Goal: Transaction & Acquisition: Purchase product/service

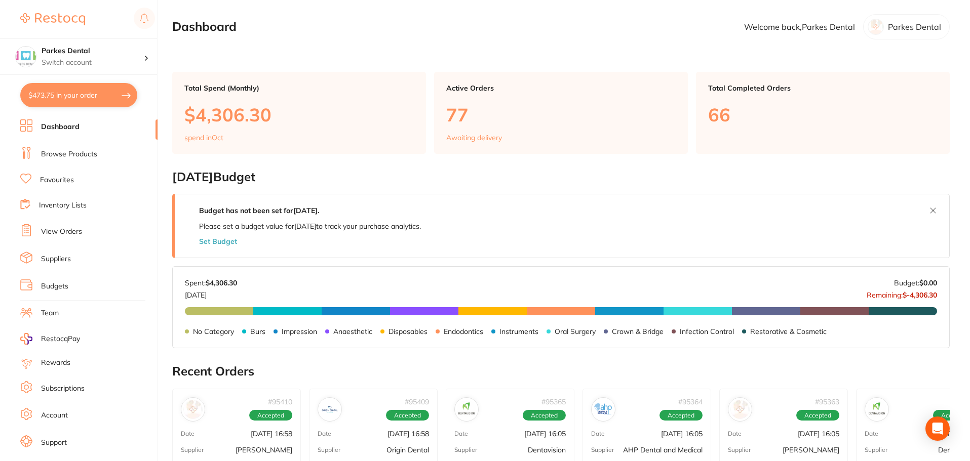
click at [76, 152] on link "Browse Products" at bounding box center [69, 154] width 56 height 10
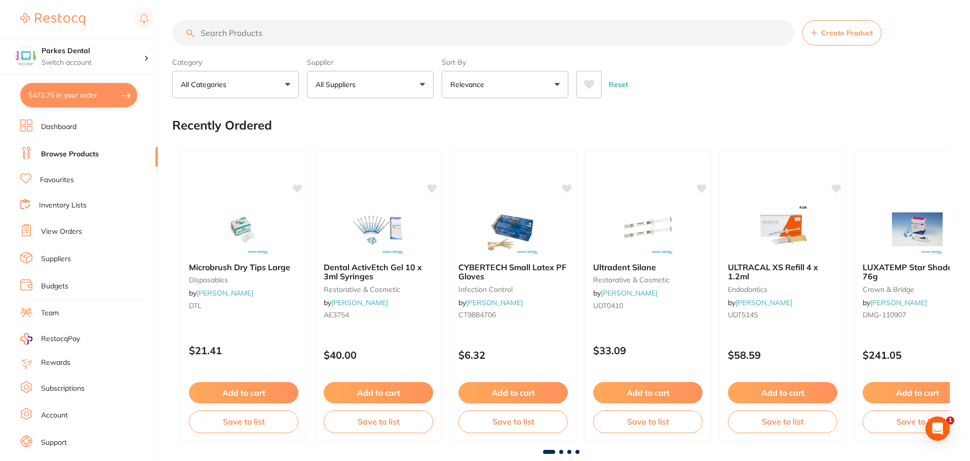
click at [217, 33] on input "search" at bounding box center [483, 32] width 622 height 25
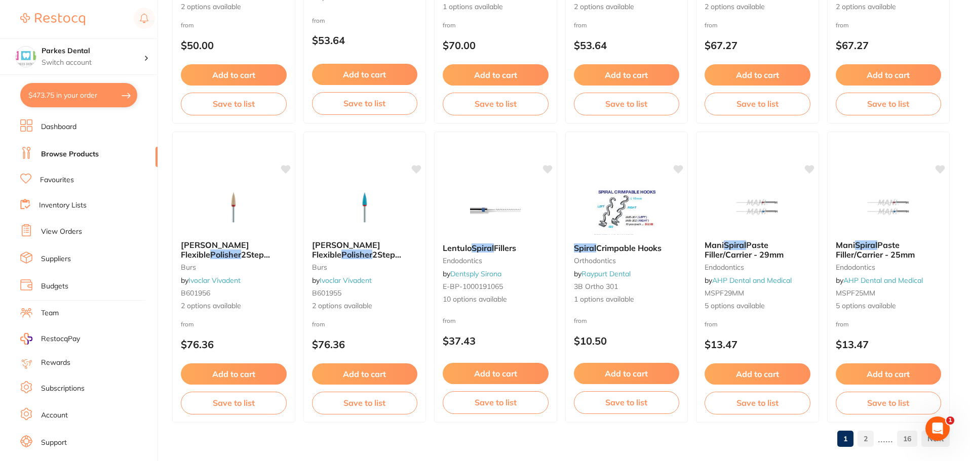
scroll to position [2420, 0]
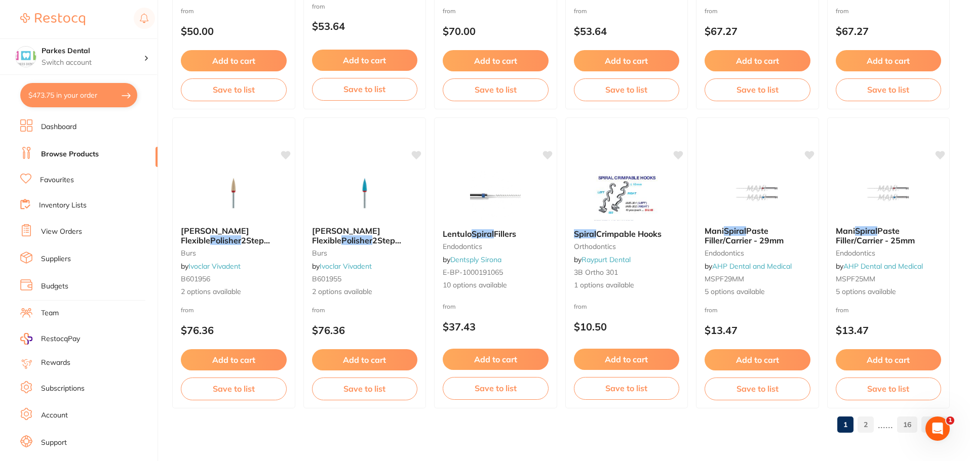
type input "spiral polisher"
click at [866, 423] on link "2" at bounding box center [865, 425] width 16 height 20
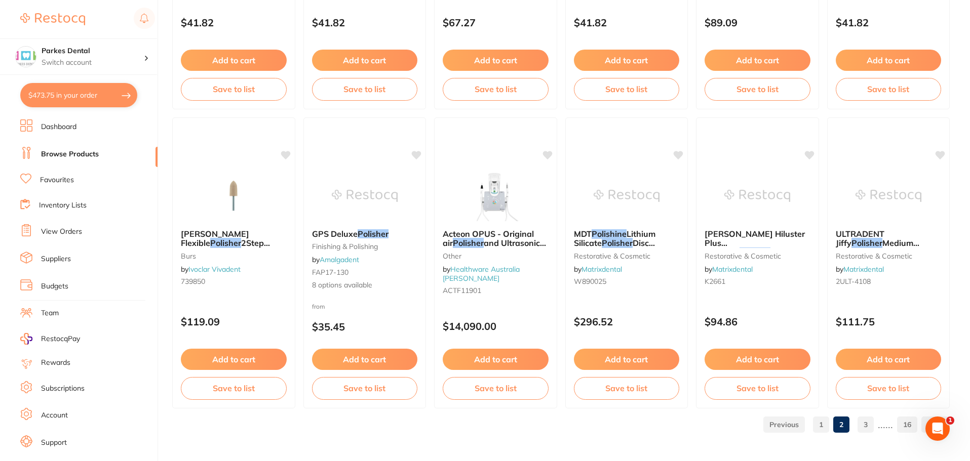
click at [870, 427] on link "3" at bounding box center [865, 425] width 16 height 20
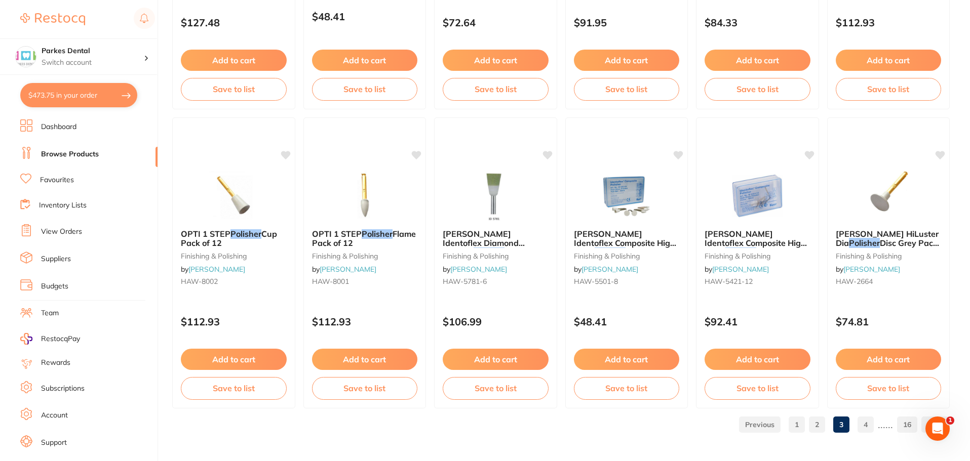
click at [866, 424] on link "4" at bounding box center [865, 425] width 16 height 20
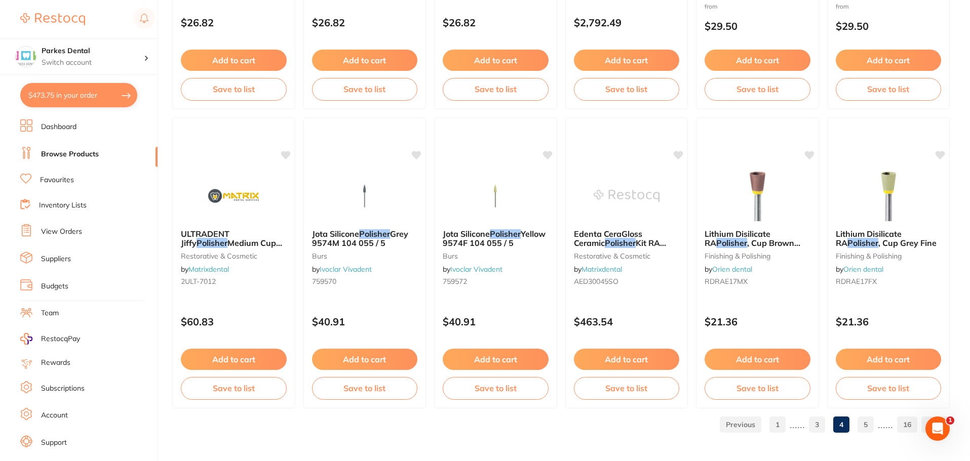
click at [870, 424] on link "5" at bounding box center [865, 425] width 16 height 20
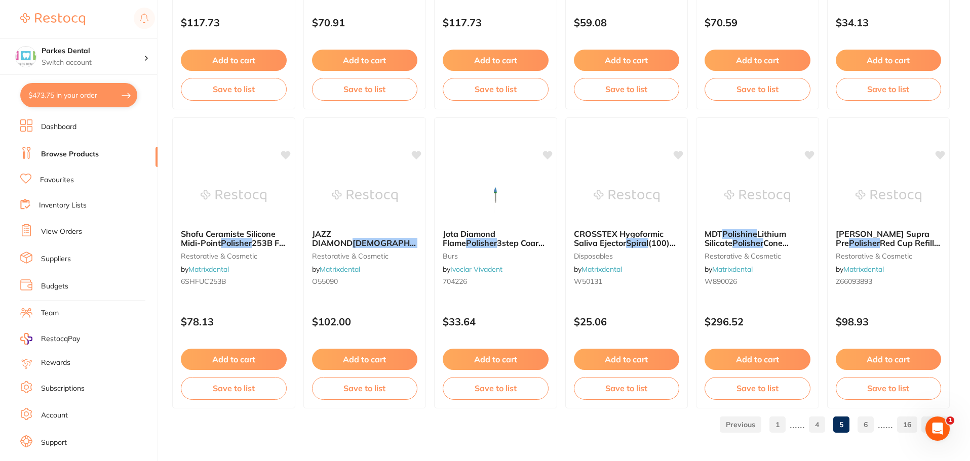
click at [776, 419] on link "1" at bounding box center [777, 425] width 16 height 20
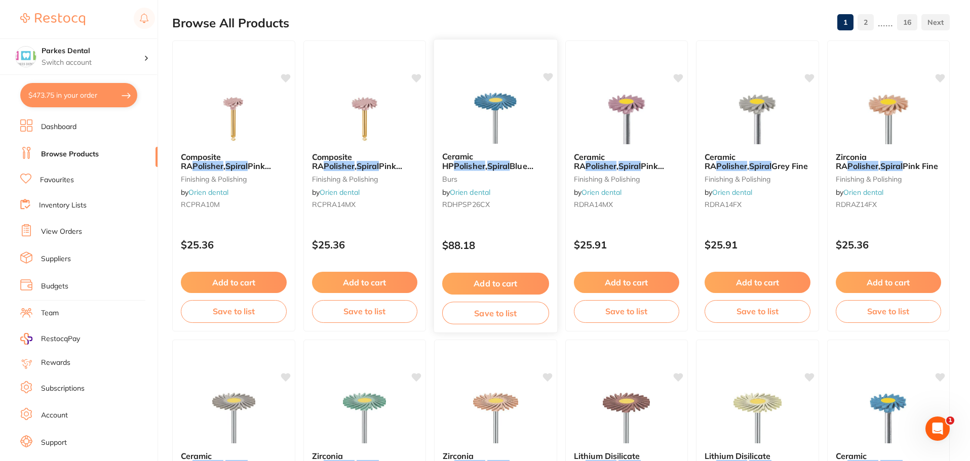
scroll to position [152, 0]
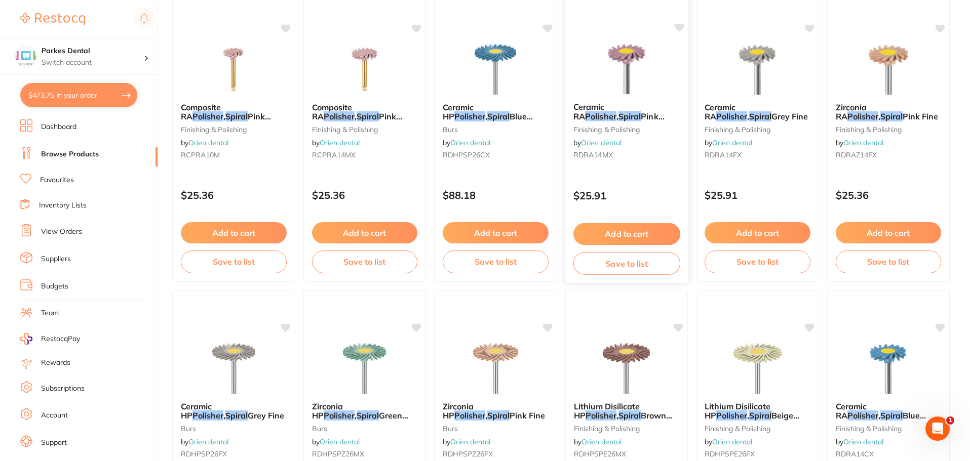
click at [609, 237] on button "Add to cart" at bounding box center [626, 234] width 107 height 22
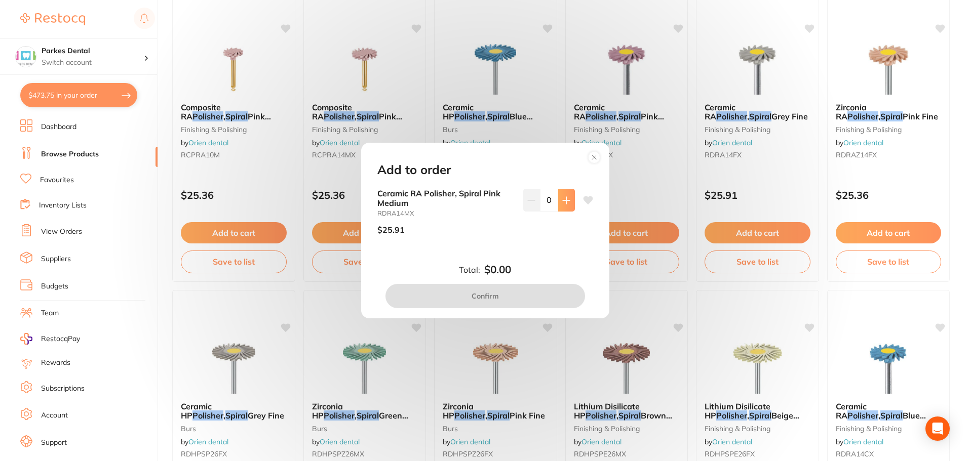
click at [563, 206] on button at bounding box center [566, 200] width 17 height 22
type input "2"
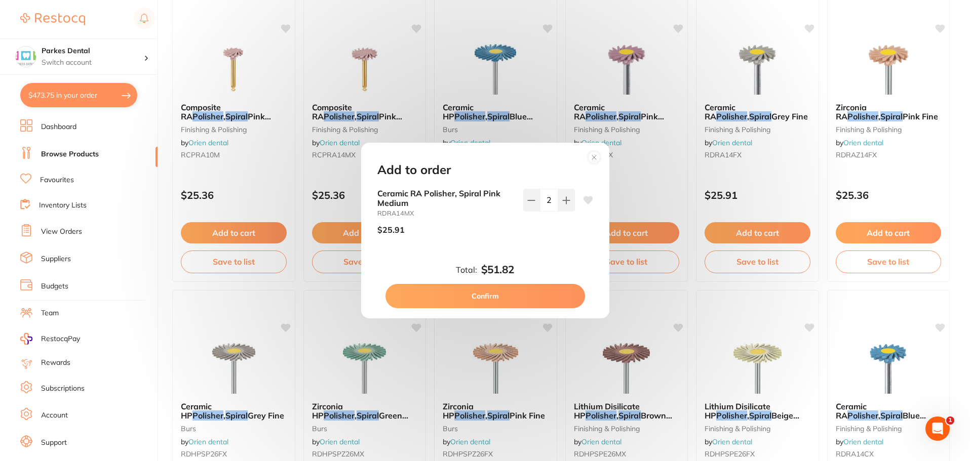
click at [531, 293] on button "Confirm" at bounding box center [485, 296] width 200 height 24
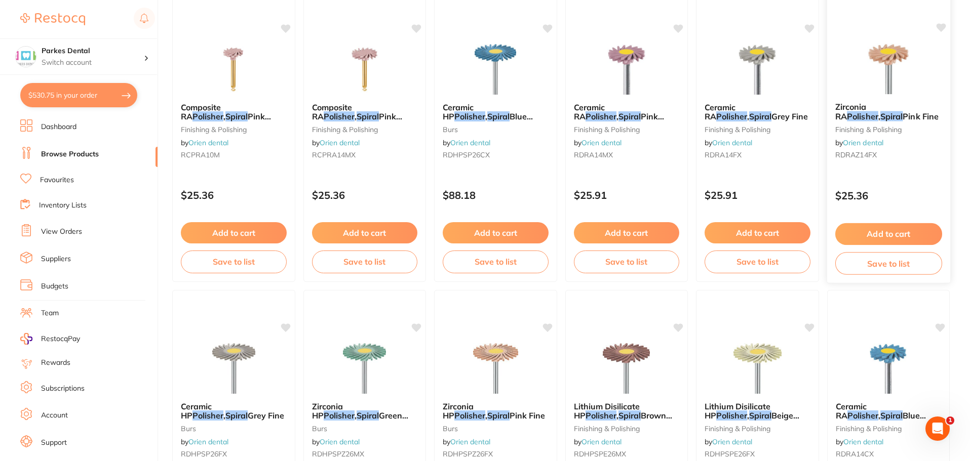
click at [892, 230] on button "Add to cart" at bounding box center [888, 234] width 107 height 22
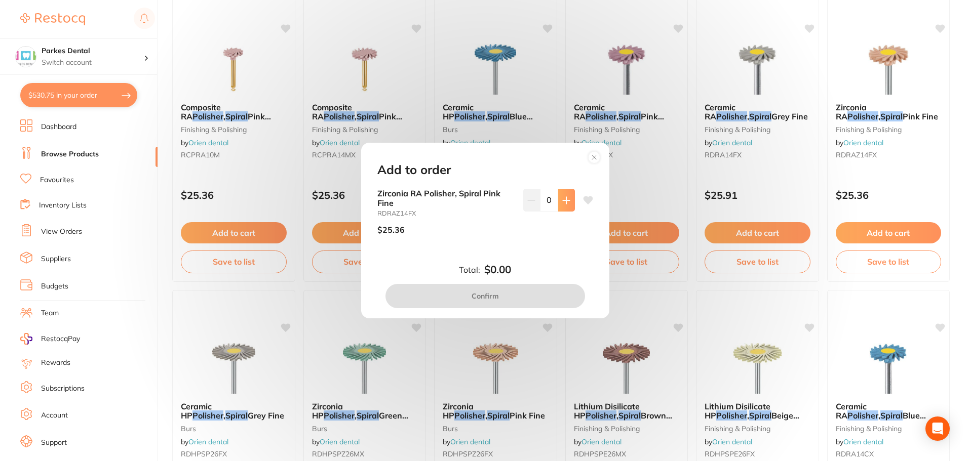
click at [564, 203] on icon at bounding box center [566, 200] width 7 height 7
type input "2"
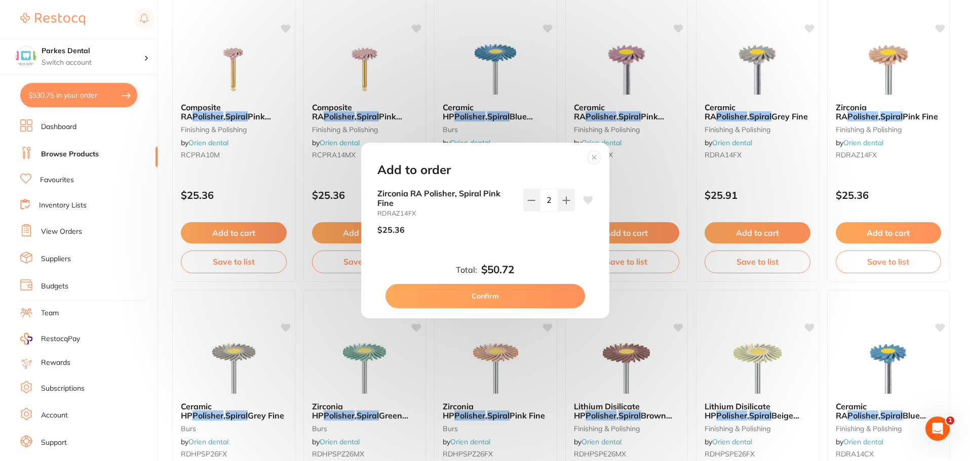
click at [523, 289] on button "Confirm" at bounding box center [485, 296] width 200 height 24
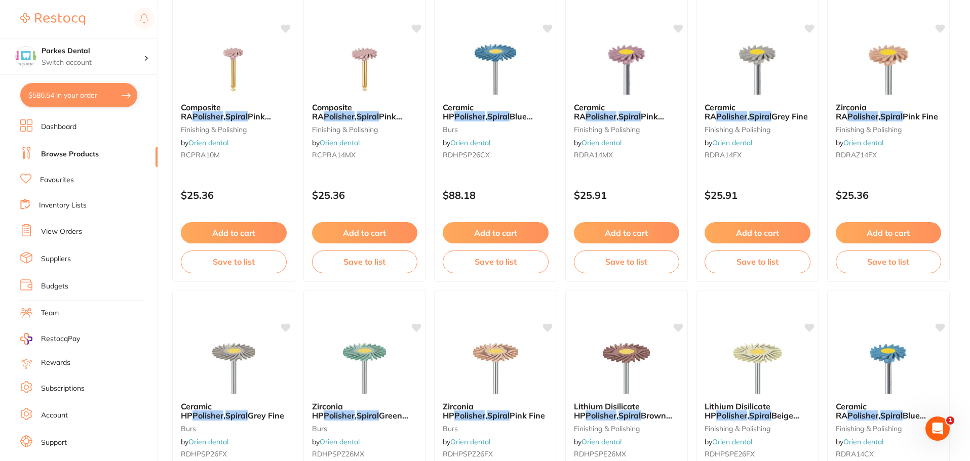
click at [67, 152] on link "Browse Products" at bounding box center [70, 154] width 58 height 10
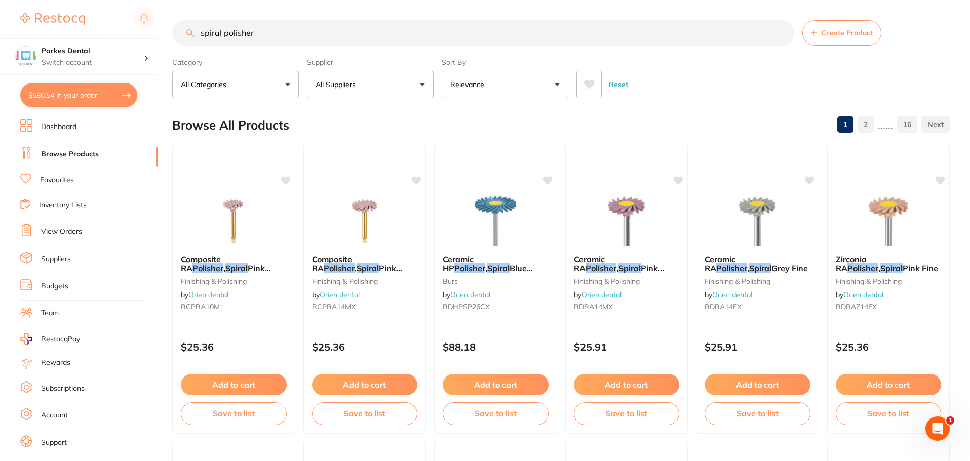
drag, startPoint x: 286, startPoint y: 29, endPoint x: 191, endPoint y: 32, distance: 94.8
click at [191, 32] on div "spiral polisher Create Product" at bounding box center [560, 32] width 777 height 25
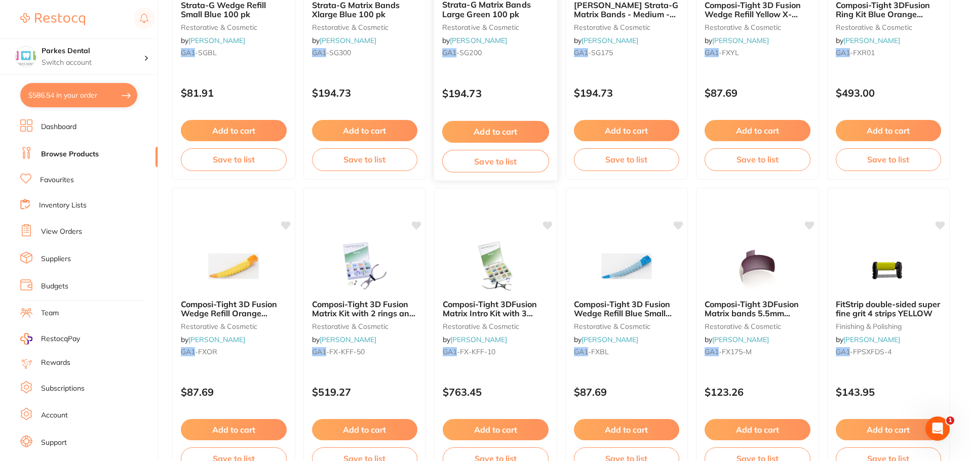
scroll to position [253, 0]
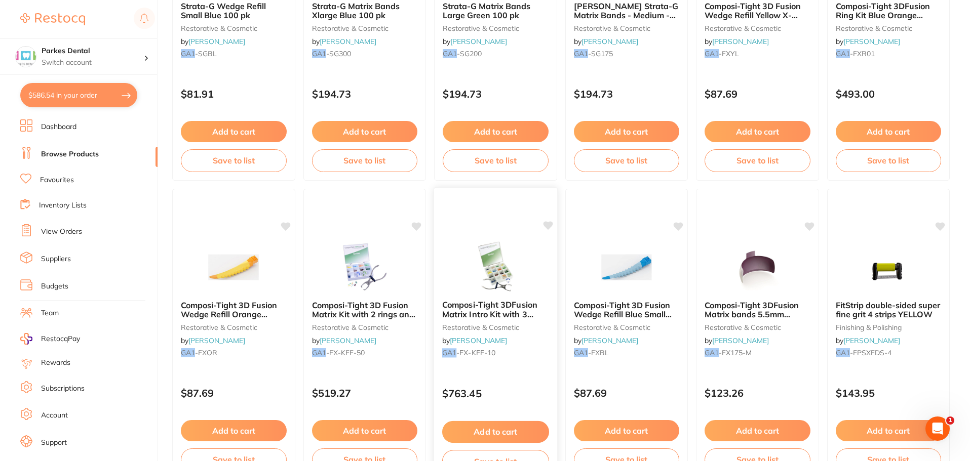
type input "GA1"
click at [632, 431] on button "Add to cart" at bounding box center [626, 432] width 107 height 22
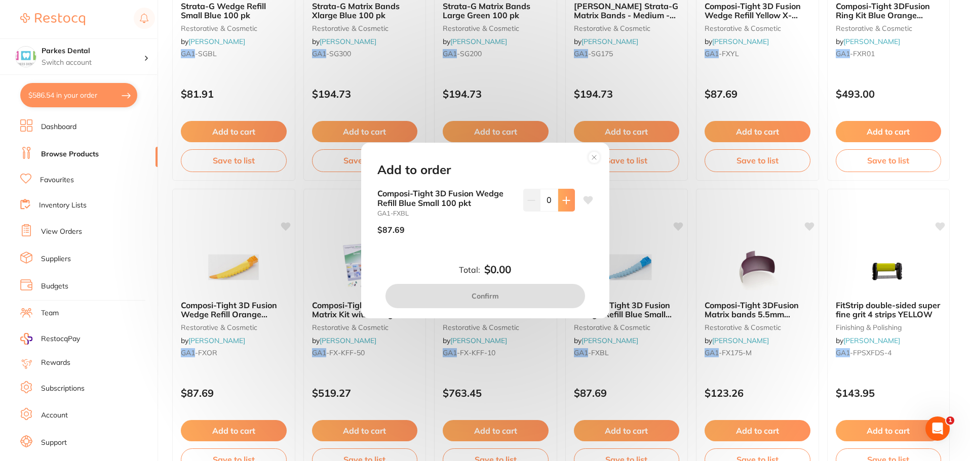
scroll to position [0, 0]
click at [564, 206] on button at bounding box center [566, 200] width 17 height 22
type input "1"
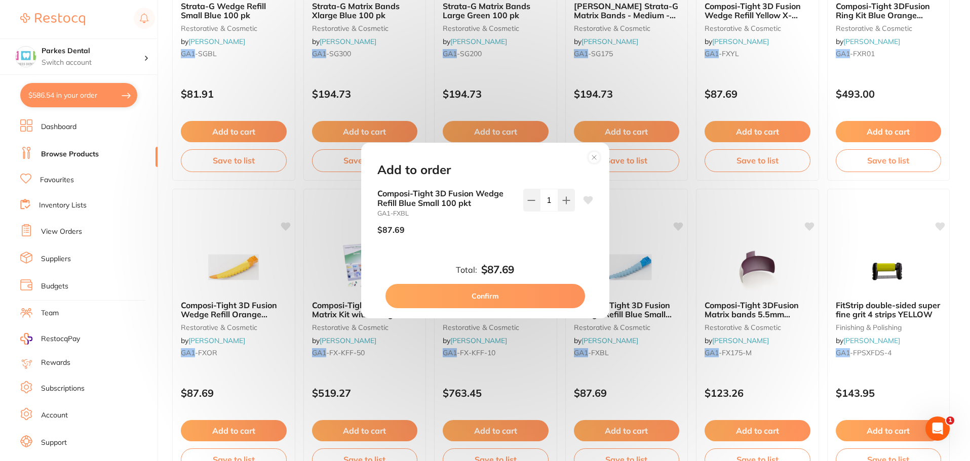
click at [526, 289] on button "Confirm" at bounding box center [485, 296] width 200 height 24
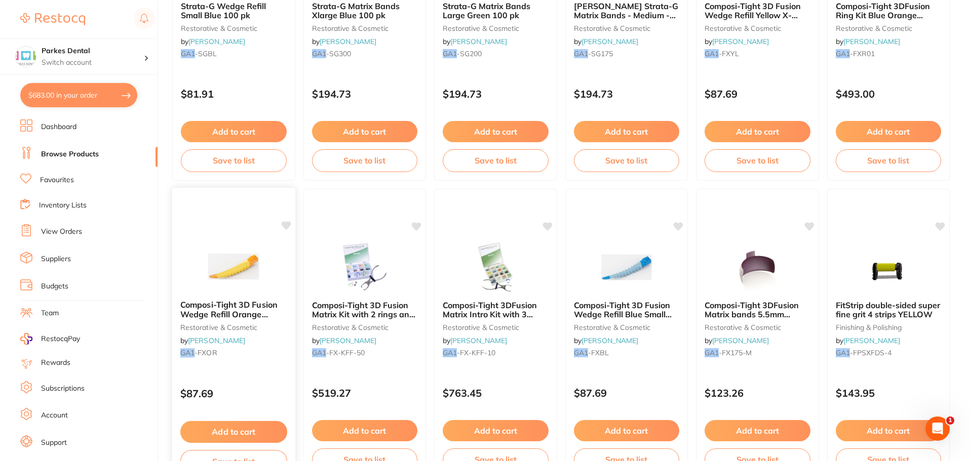
click at [252, 432] on button "Add to cart" at bounding box center [233, 432] width 107 height 22
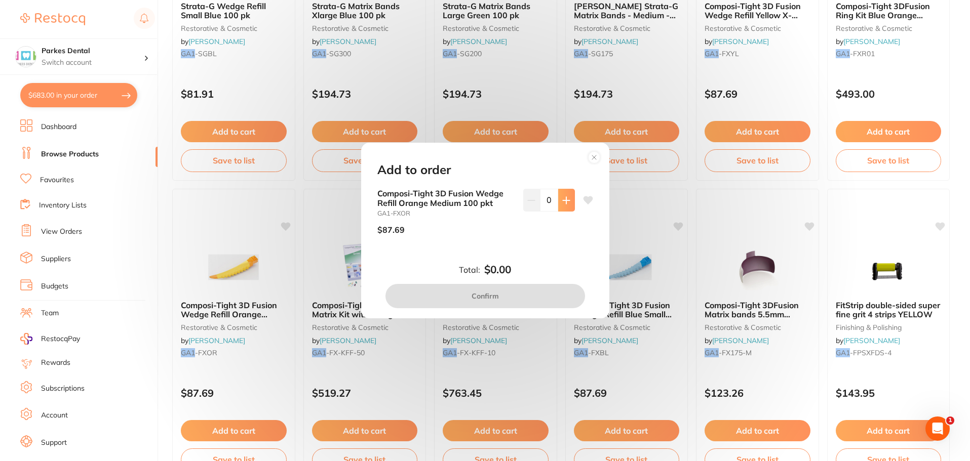
click at [568, 200] on button at bounding box center [566, 200] width 17 height 22
type input "1"
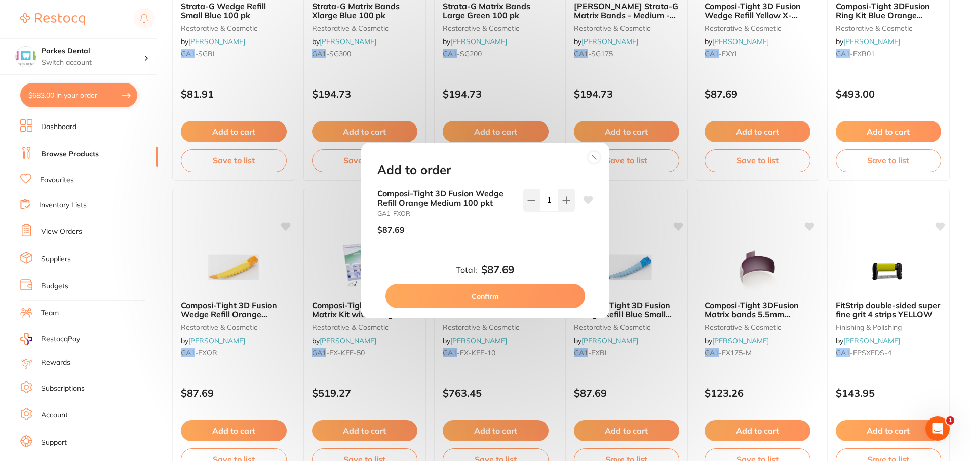
click at [510, 293] on button "Confirm" at bounding box center [485, 296] width 200 height 24
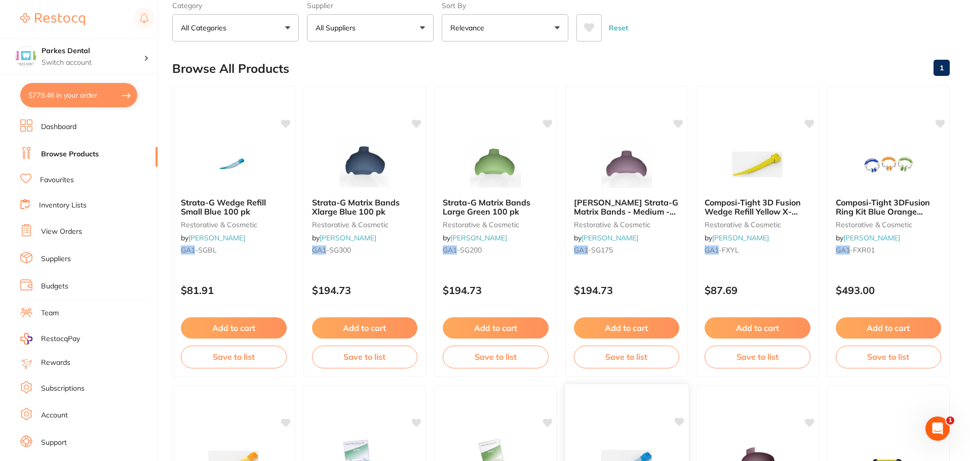
scroll to position [51, 0]
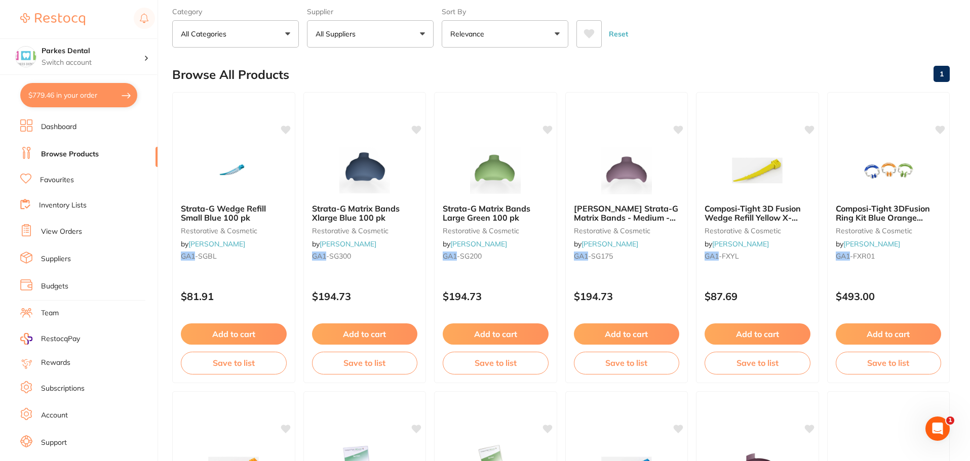
click at [169, 80] on div "$779.46 Parkes Dental Switch account Parkes Dental United Pty Ltd Parkes Dental…" at bounding box center [485, 179] width 970 height 461
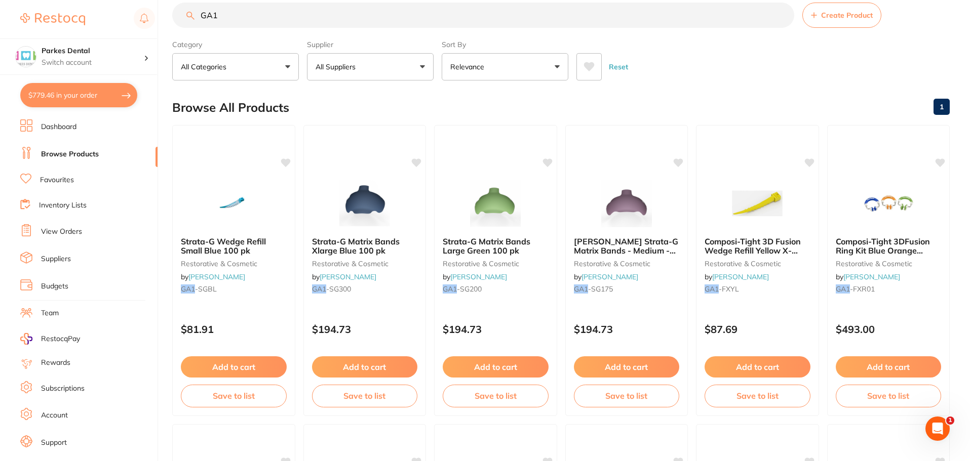
scroll to position [0, 0]
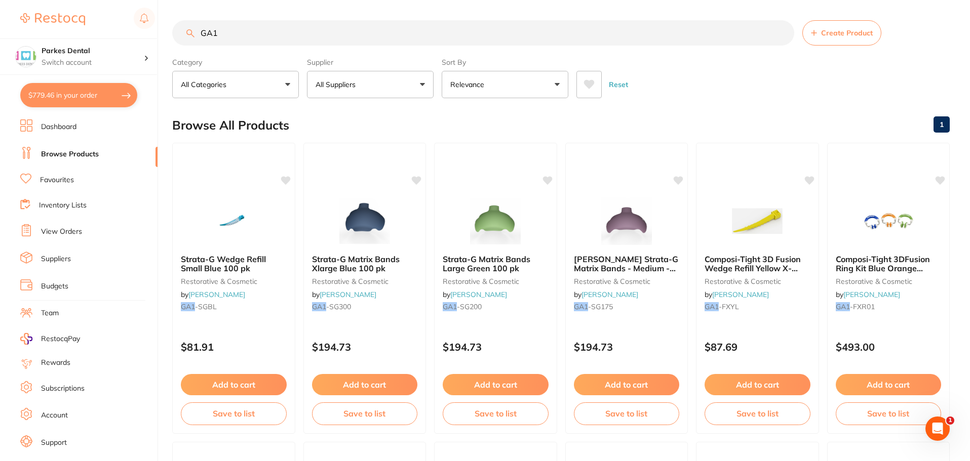
click at [224, 38] on input "GA1" at bounding box center [483, 32] width 622 height 25
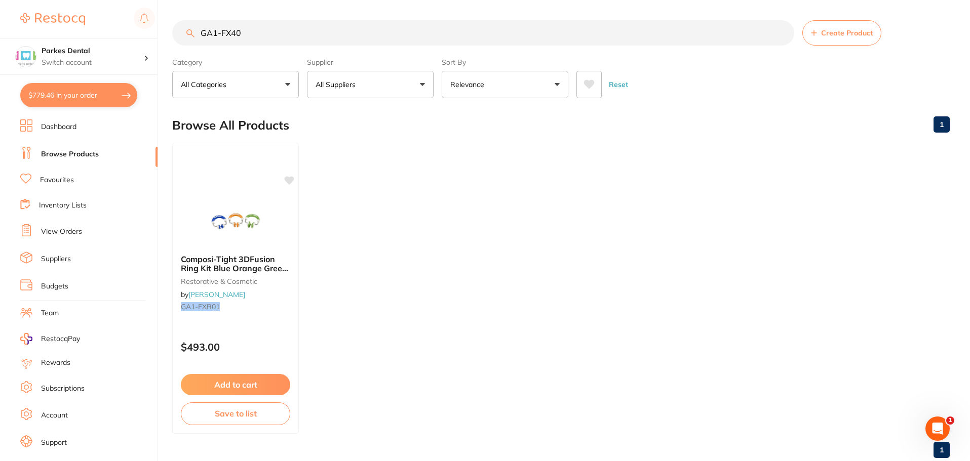
drag, startPoint x: 252, startPoint y: 35, endPoint x: 193, endPoint y: 28, distance: 59.2
click at [193, 28] on input "GA1-FX40" at bounding box center [483, 32] width 622 height 25
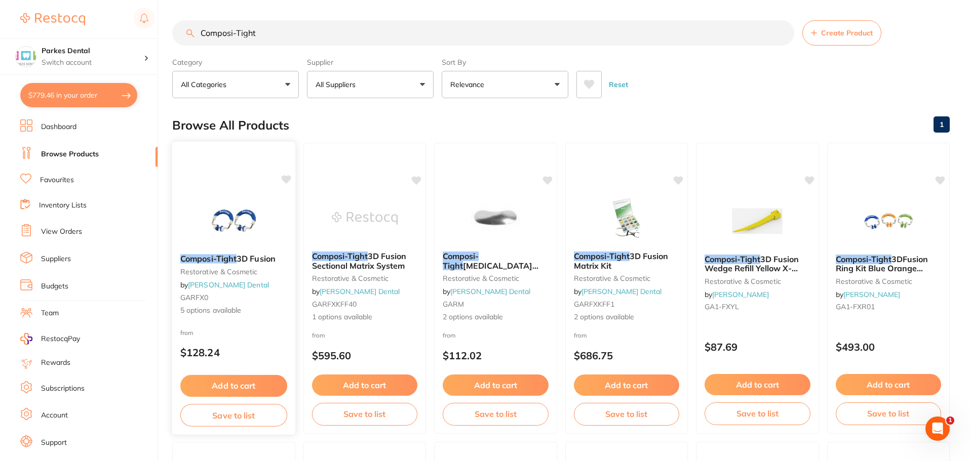
type input "Composi-Tight"
click at [228, 269] on small "restorative & cosmetic" at bounding box center [233, 272] width 107 height 8
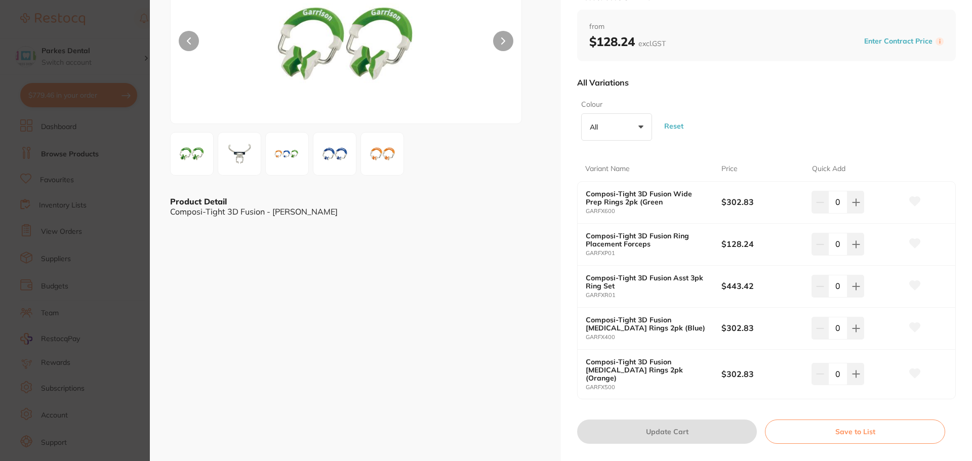
scroll to position [101, 0]
click at [854, 328] on icon at bounding box center [856, 327] width 7 height 7
type input "1"
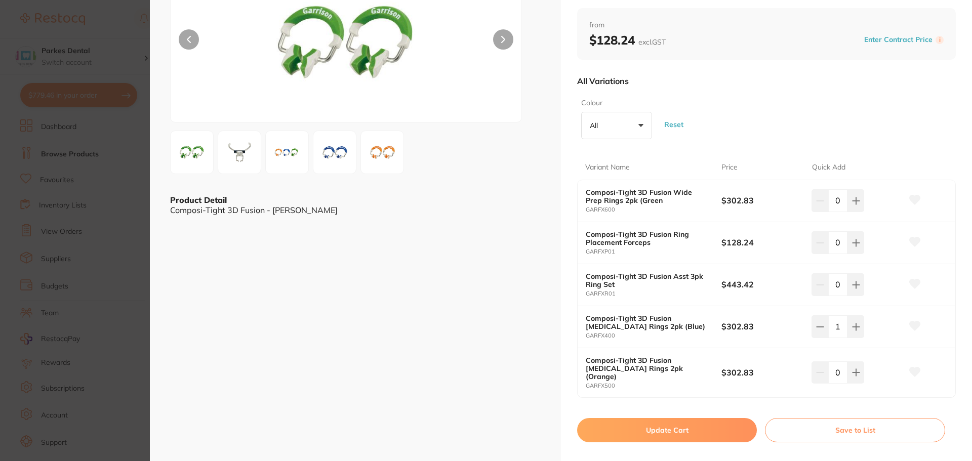
scroll to position [0, 0]
click at [694, 423] on button "Update Cart" at bounding box center [667, 430] width 180 height 24
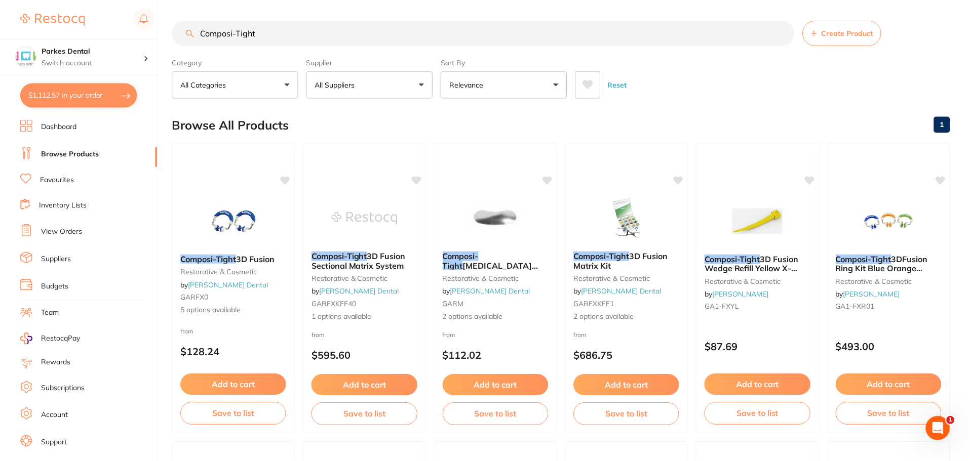
scroll to position [1, 0]
click at [269, 32] on input "Composi-Tight" at bounding box center [483, 32] width 622 height 25
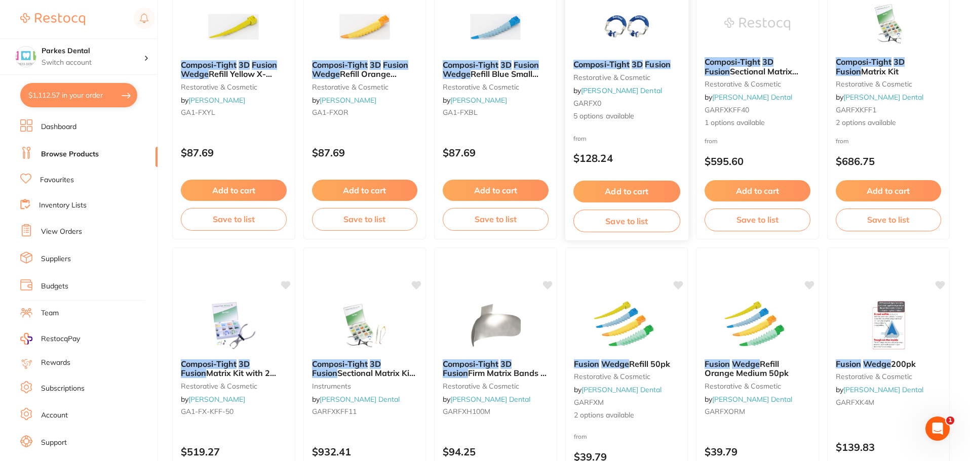
scroll to position [253, 0]
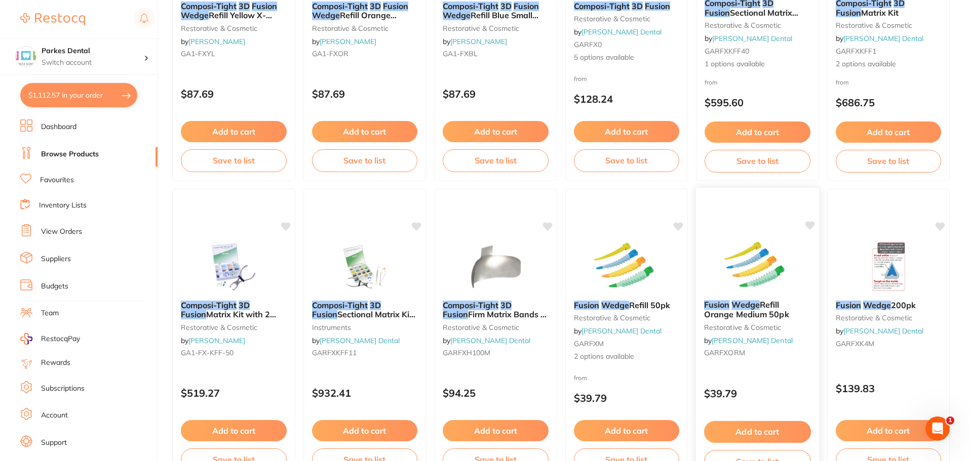
type input "Composi-Tight 3D Fusion wedge"
click at [738, 308] on em "Wedge" at bounding box center [745, 305] width 28 height 10
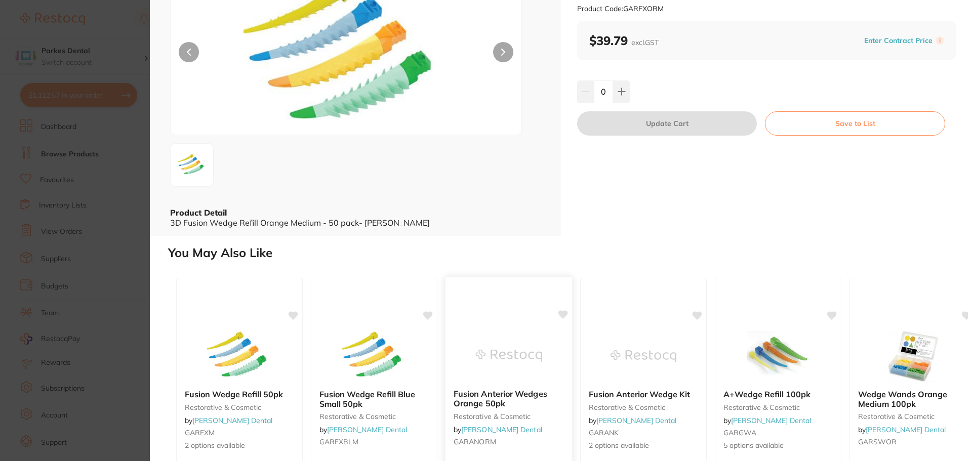
scroll to position [51, 0]
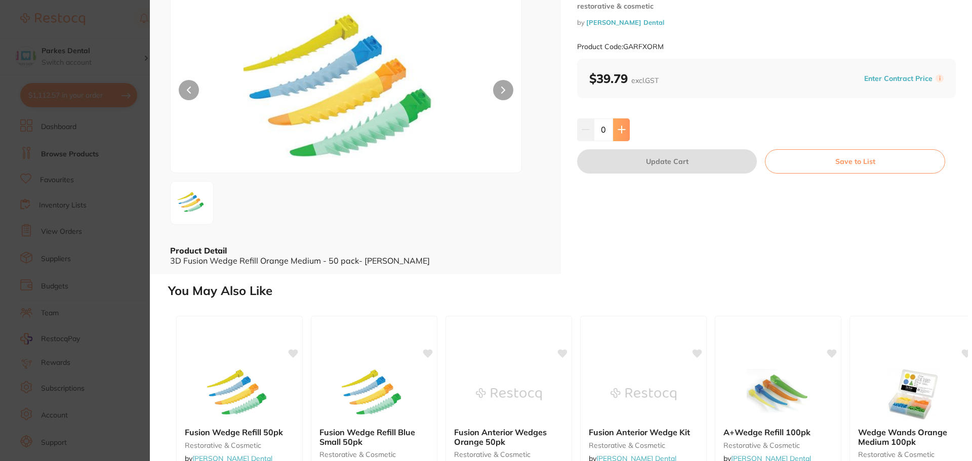
click at [619, 132] on icon at bounding box center [622, 130] width 8 height 8
type input "1"
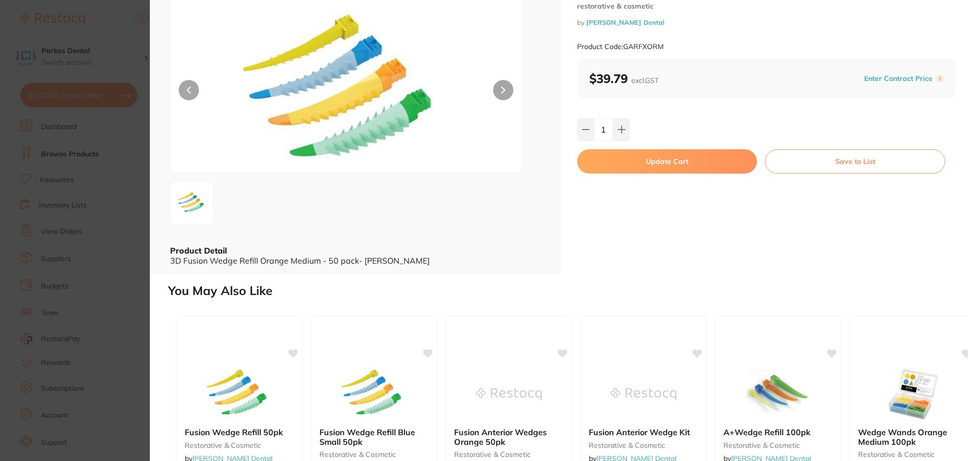
click at [622, 157] on button "Update Cart" at bounding box center [667, 161] width 180 height 24
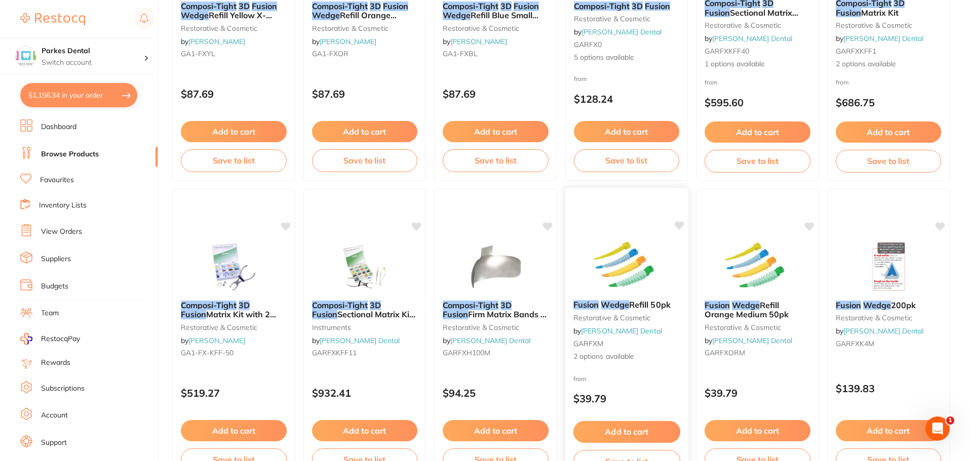
click at [619, 319] on small "restorative & cosmetic" at bounding box center [626, 318] width 107 height 8
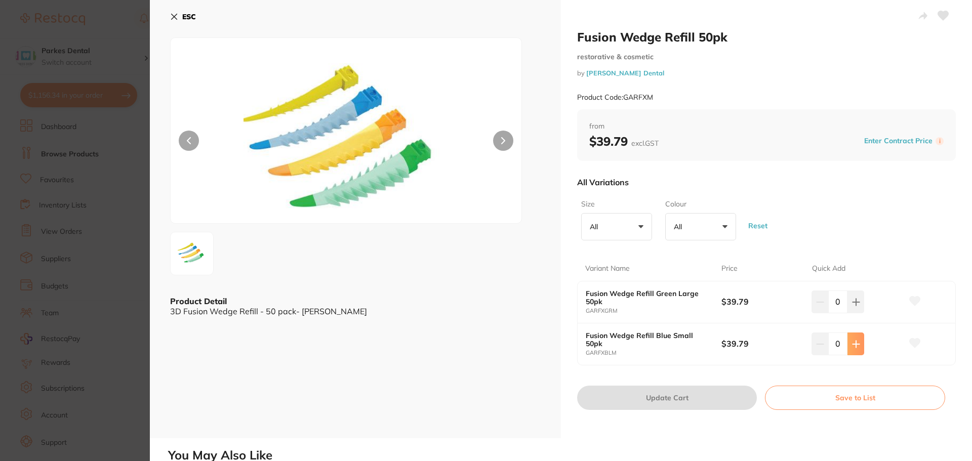
click at [854, 349] on button at bounding box center [856, 344] width 17 height 22
type input "1"
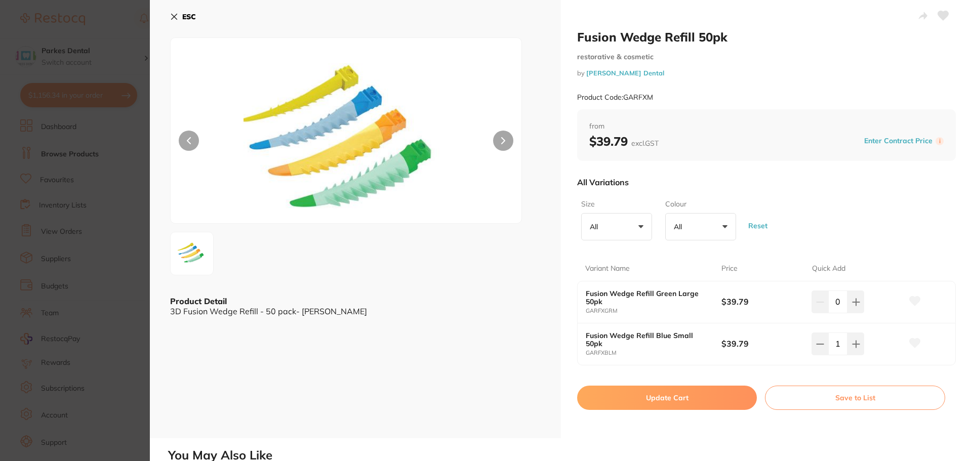
click at [665, 398] on button "Update Cart" at bounding box center [667, 398] width 180 height 24
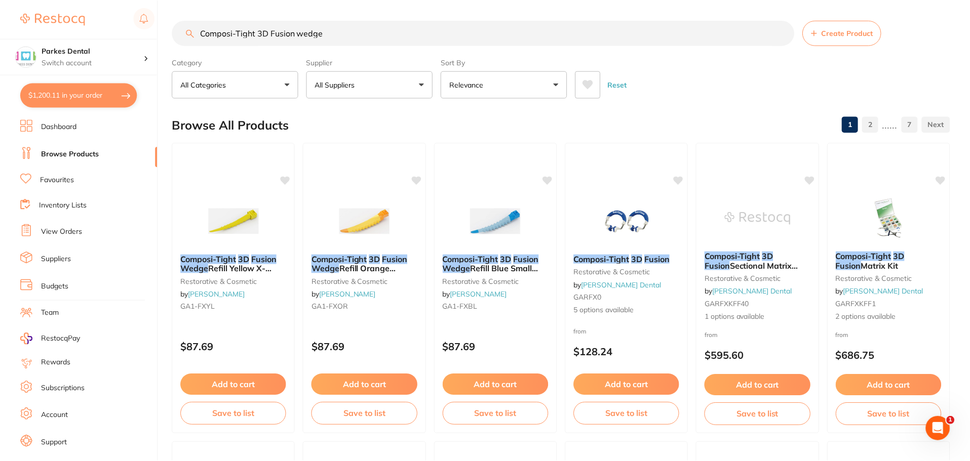
scroll to position [253, 0]
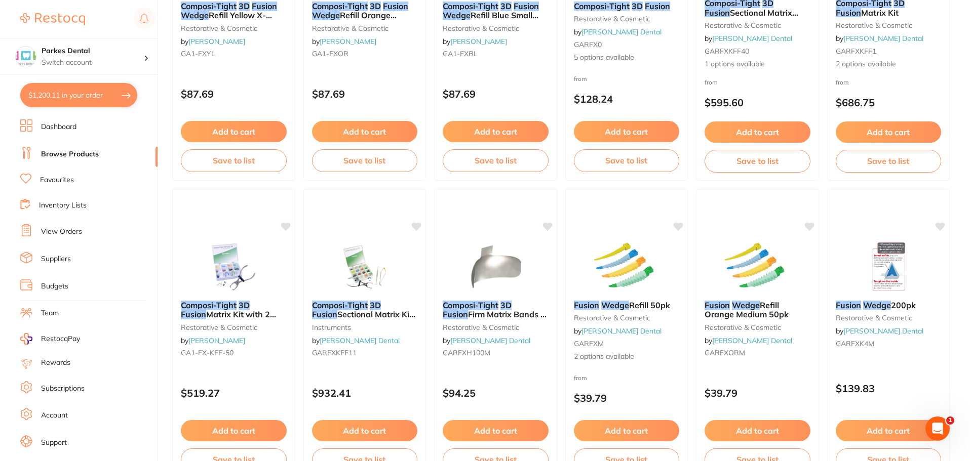
click at [68, 98] on button "$1,200.11 in your order" at bounding box center [78, 95] width 117 height 24
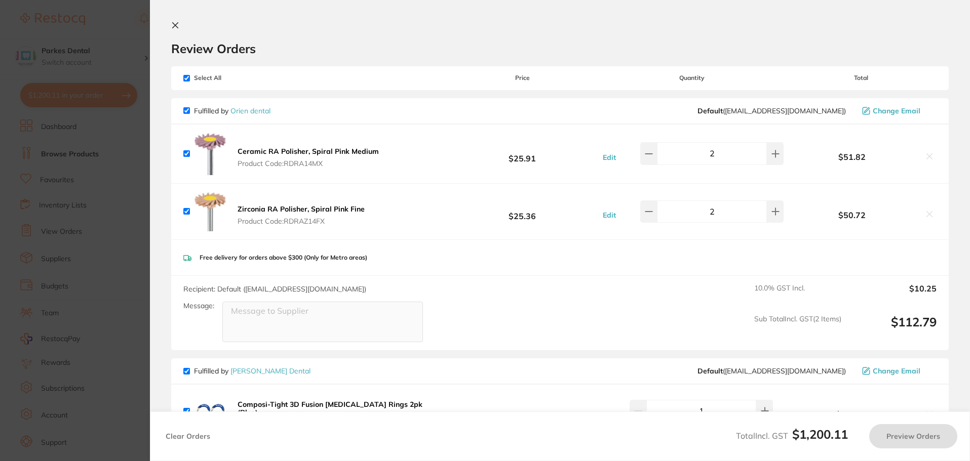
checkbox input "true"
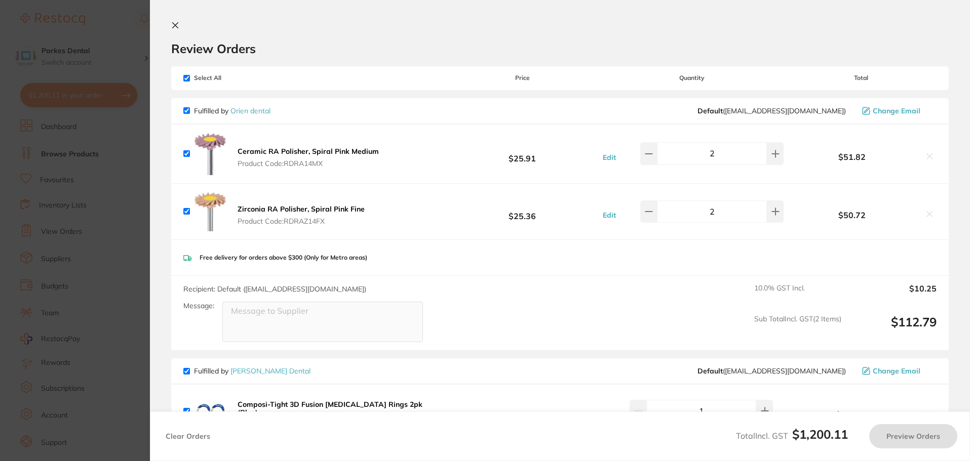
checkbox input "true"
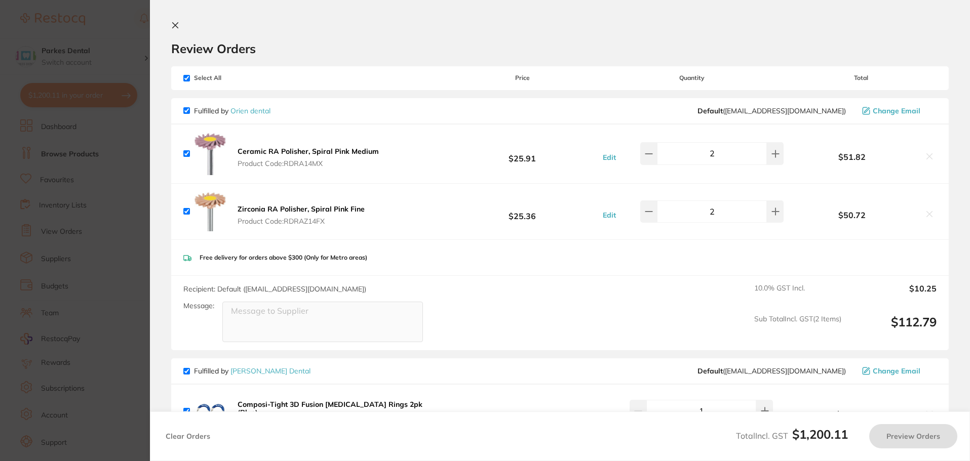
checkbox input "true"
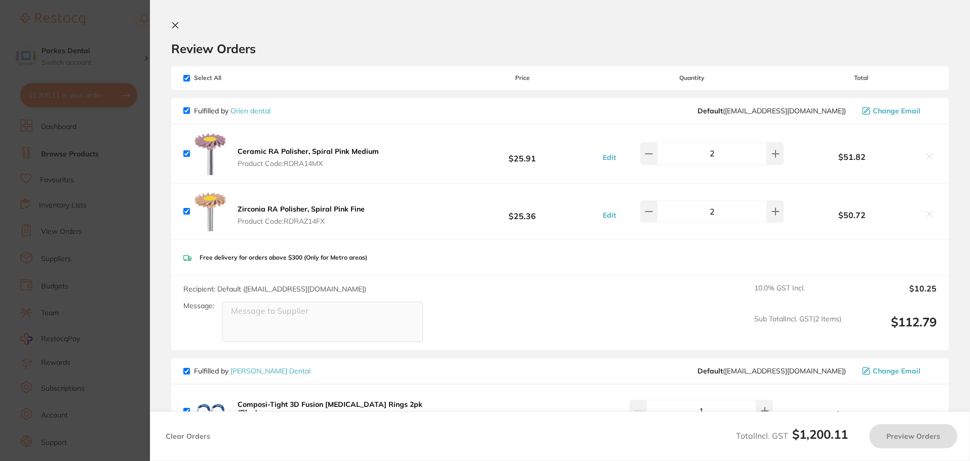
checkbox input "true"
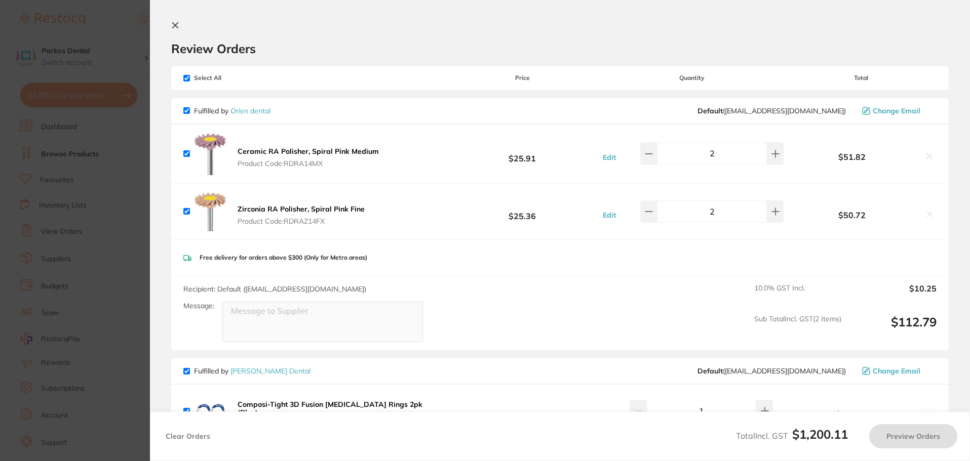
checkbox input "true"
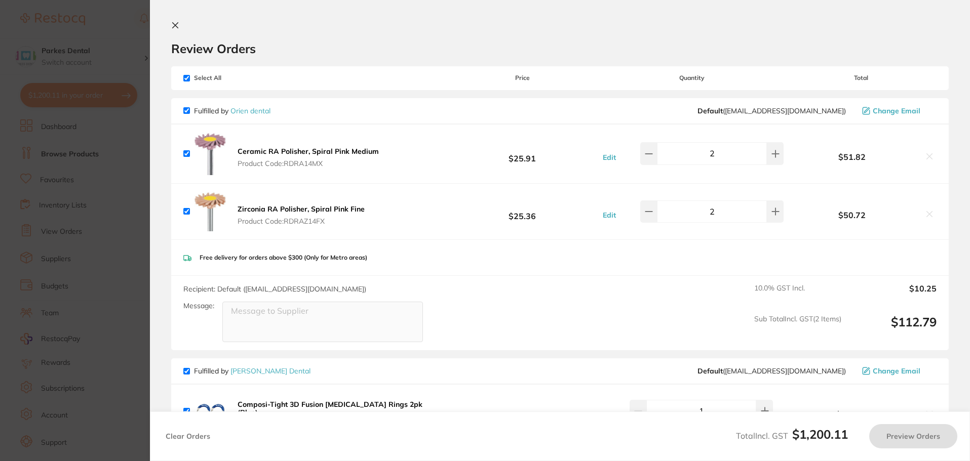
checkbox input "true"
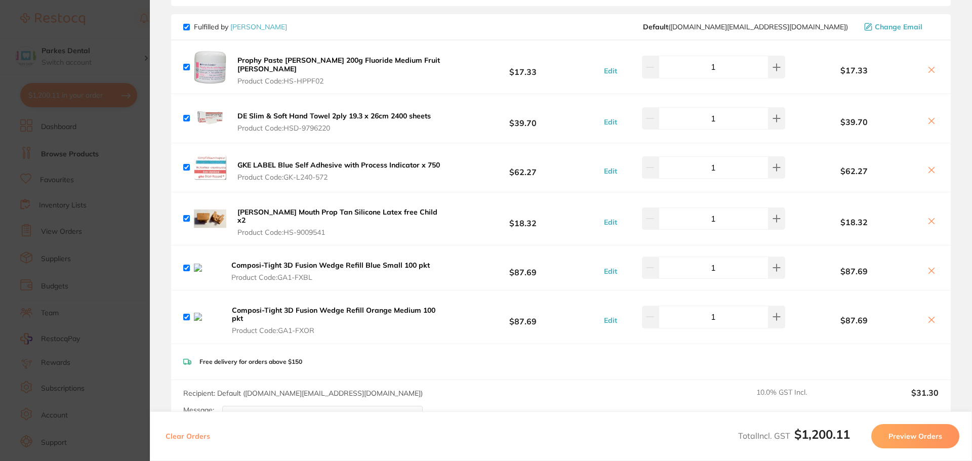
scroll to position [1165, 0]
click at [929, 267] on icon at bounding box center [932, 270] width 6 height 6
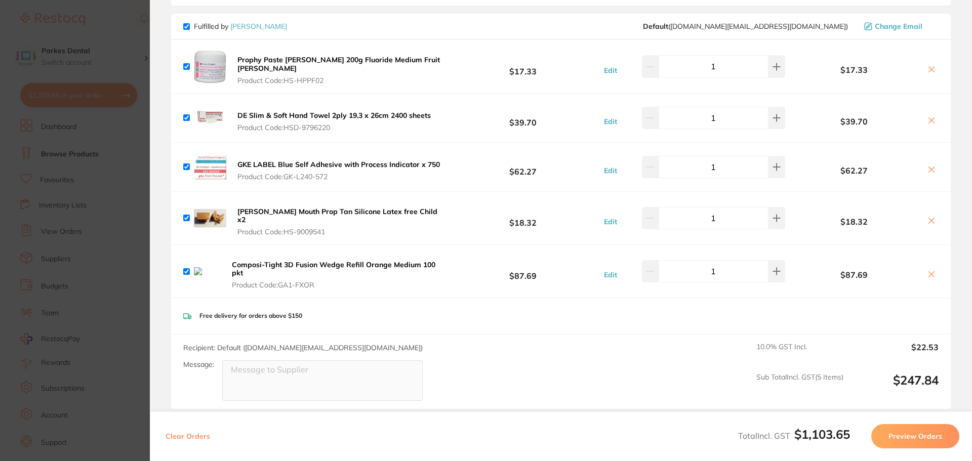
click at [931, 270] on icon at bounding box center [932, 274] width 8 height 8
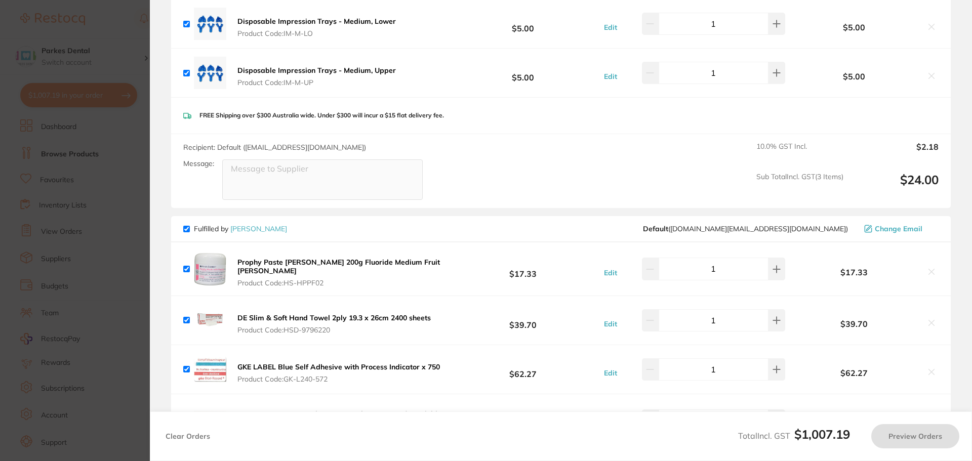
checkbox input "true"
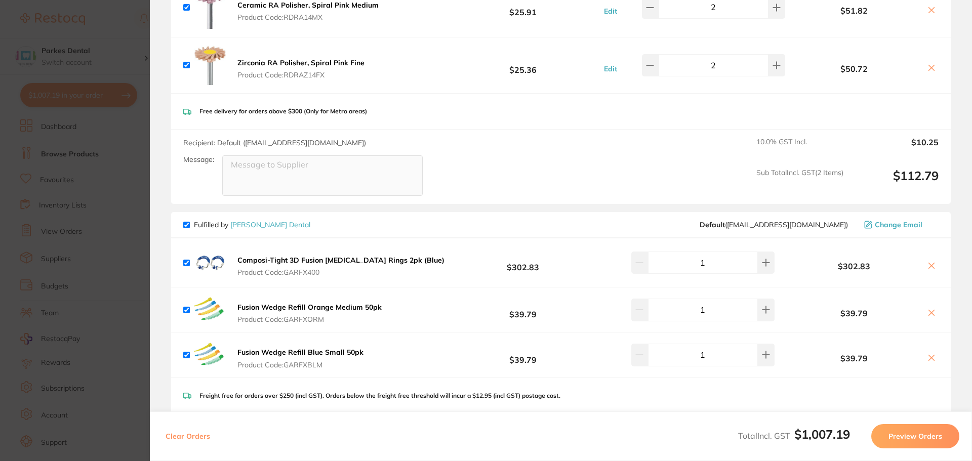
scroll to position [0, 0]
